Goal: Information Seeking & Learning: Learn about a topic

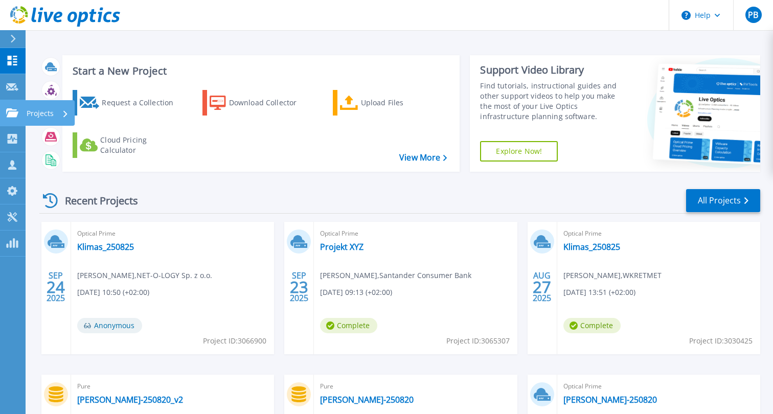
click at [39, 116] on p "Projects" at bounding box center [40, 113] width 27 height 27
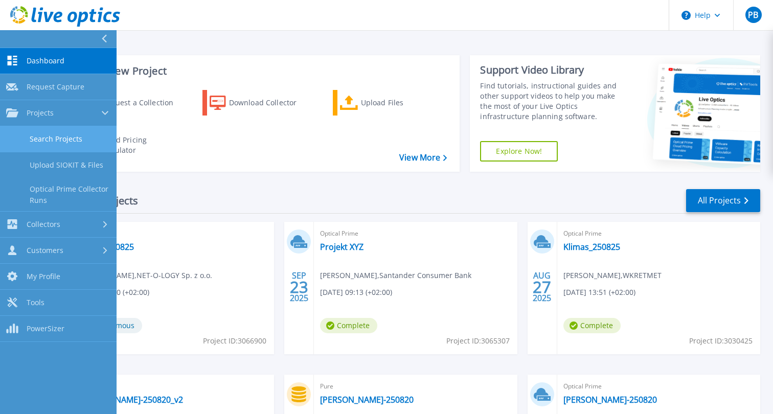
click at [49, 142] on link "Search Projects" at bounding box center [58, 139] width 117 height 26
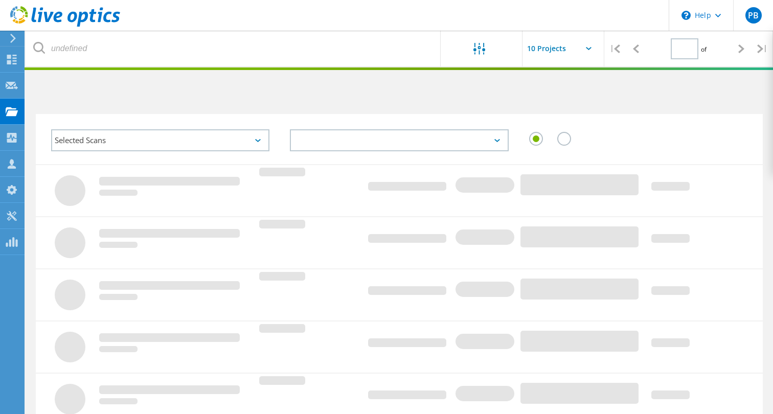
type input "2"
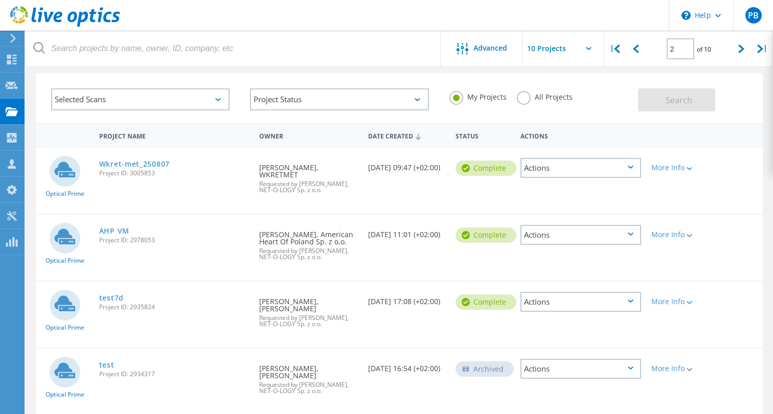
scroll to position [43, 0]
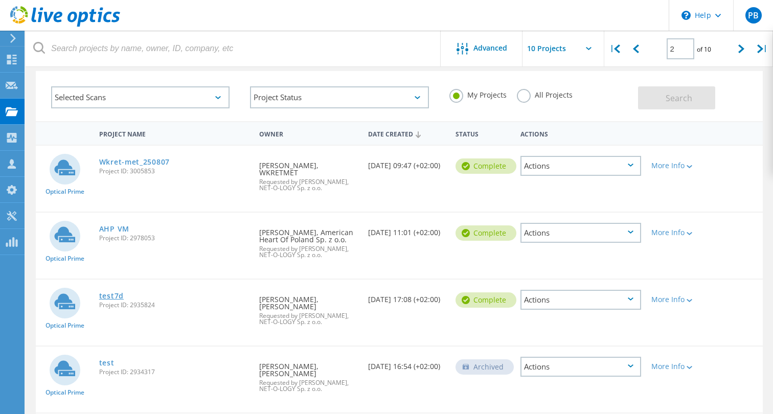
click at [104, 292] on link "test7d" at bounding box center [111, 295] width 25 height 7
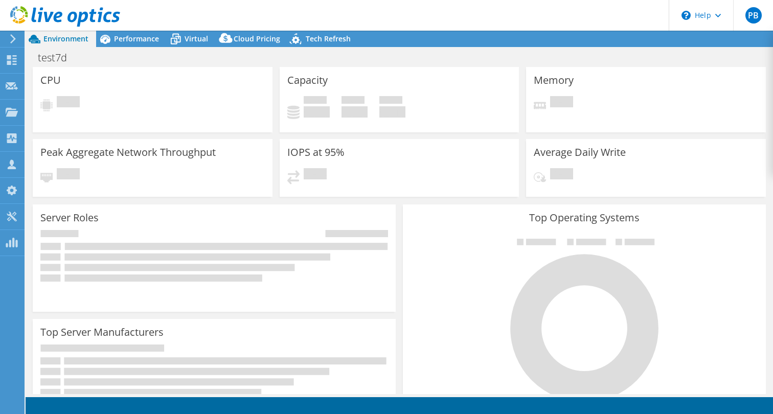
select select "EUFrankfurt"
select select "USD"
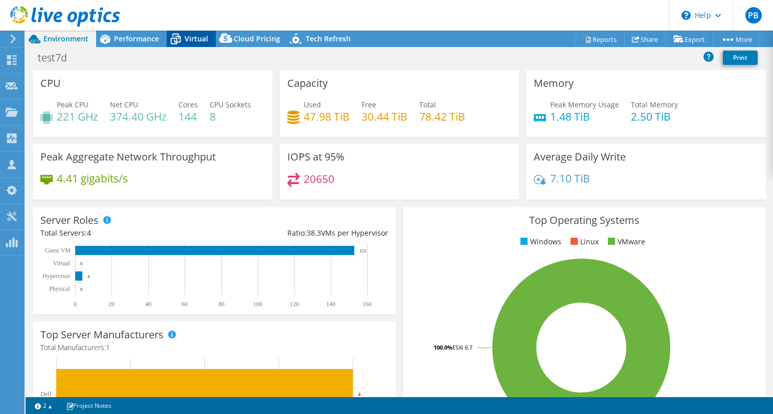
click at [185, 39] on span "Virtual" at bounding box center [197, 39] width 24 height 10
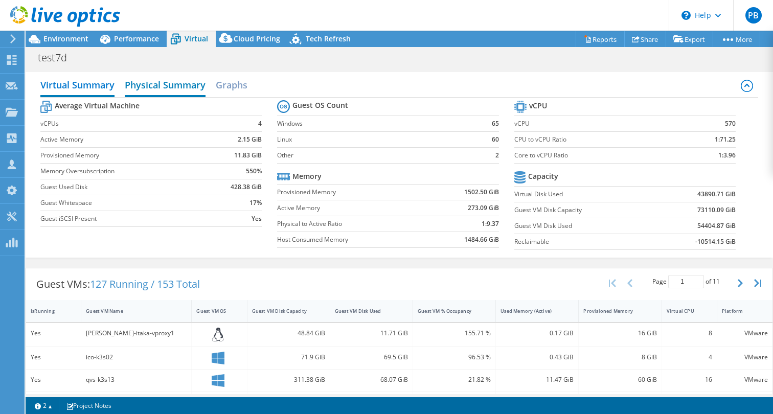
click at [164, 91] on h2 "Physical Summary" at bounding box center [165, 86] width 81 height 22
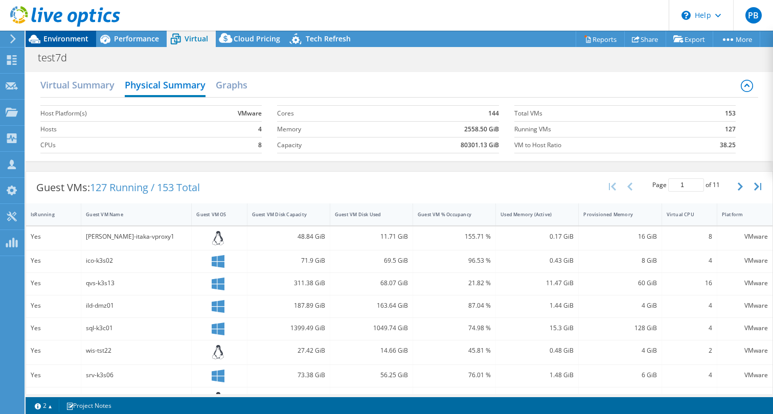
click at [76, 38] on span "Environment" at bounding box center [65, 39] width 45 height 10
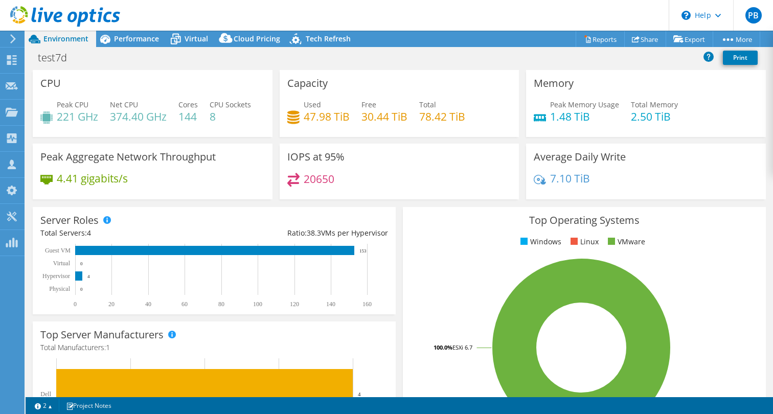
click at [277, 202] on div "IOPS at 95% 20650" at bounding box center [399, 175] width 247 height 62
click at [139, 47] on div "test7d Print" at bounding box center [399, 58] width 747 height 23
click at [135, 39] on span "Performance" at bounding box center [136, 39] width 45 height 10
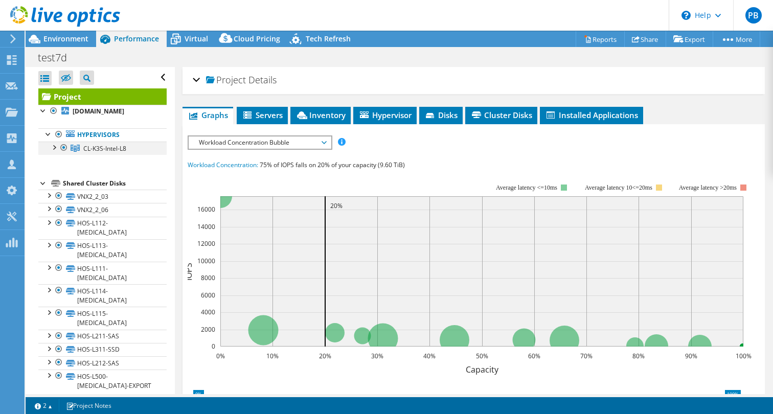
click at [52, 147] on div at bounding box center [54, 147] width 10 height 10
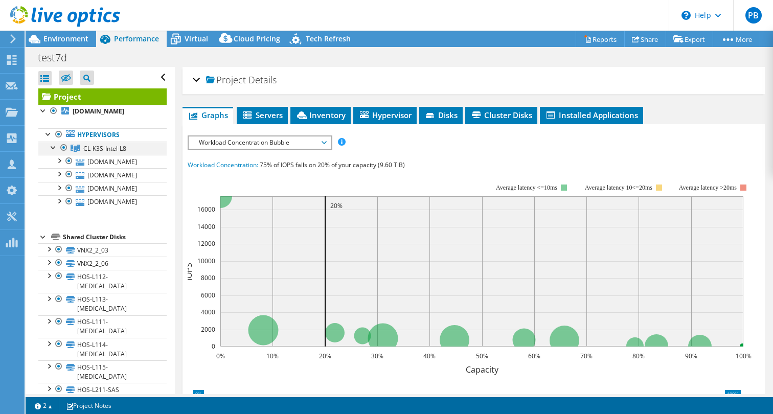
click at [52, 147] on div at bounding box center [54, 147] width 10 height 10
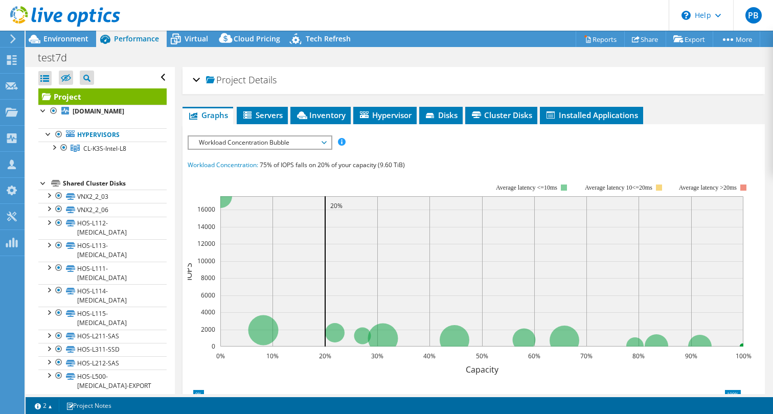
click at [319, 147] on span "Workload Concentration Bubble" at bounding box center [259, 143] width 131 height 12
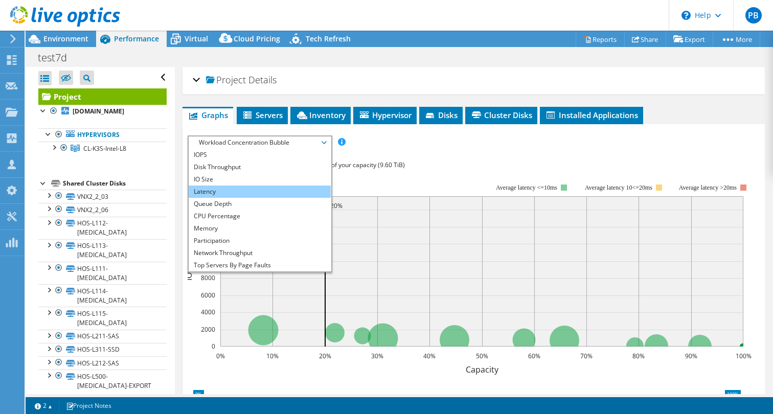
click at [258, 194] on li "Latency" at bounding box center [260, 192] width 142 height 12
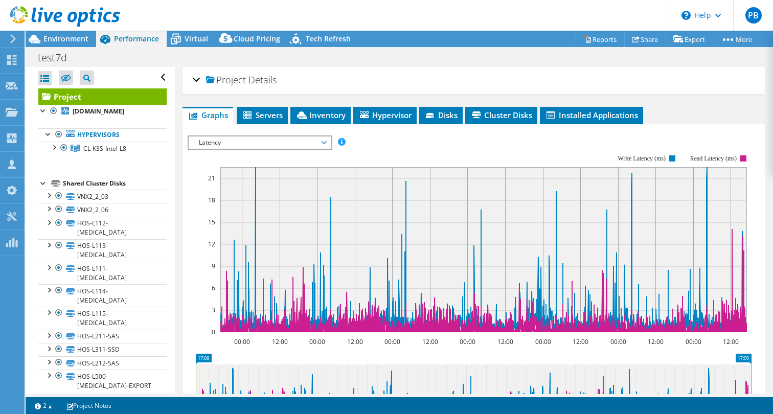
click at [278, 142] on span "Latency" at bounding box center [259, 143] width 131 height 12
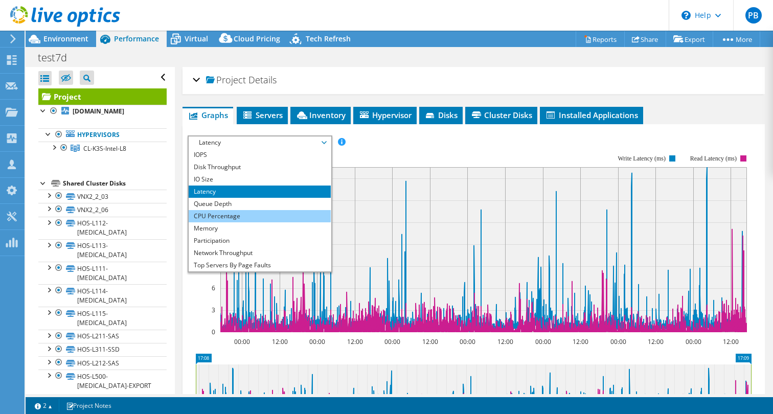
click at [240, 212] on li "CPU Percentage" at bounding box center [260, 216] width 142 height 12
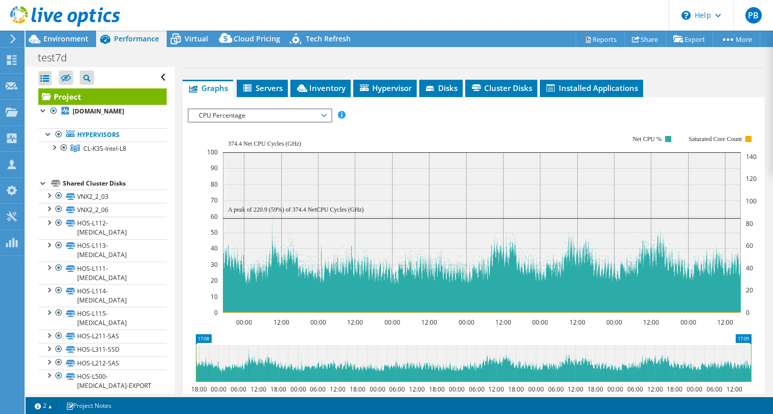
scroll to position [25, 0]
